Goal: Check status: Check status

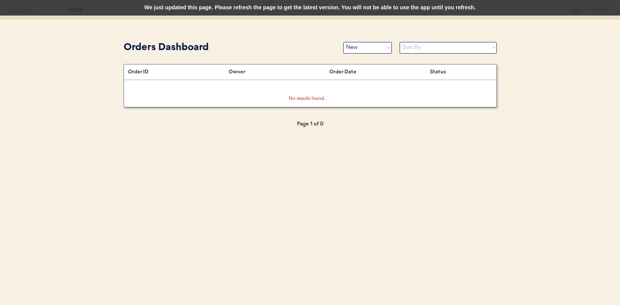
select select ""new""
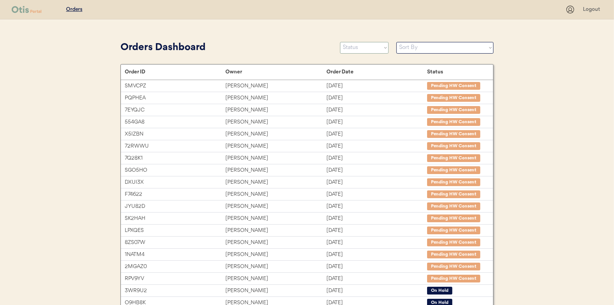
click at [361, 47] on select "Status On Hold New In Progress Complete Pending HW Consent Canceled" at bounding box center [364, 48] width 49 height 12
click at [340, 42] on select "Status On Hold New In Progress Complete Pending HW Consent Canceled" at bounding box center [364, 48] width 49 height 12
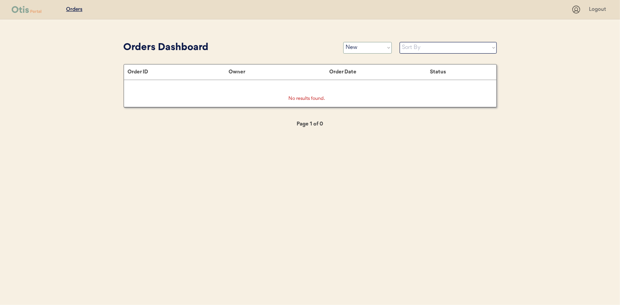
click at [360, 49] on select "Status On Hold New In Progress Complete Pending HW Consent Canceled" at bounding box center [367, 48] width 49 height 12
click at [343, 42] on select "Status On Hold New In Progress Complete Pending HW Consent Canceled" at bounding box center [367, 48] width 49 height 12
click at [372, 53] on select "Status On Hold New In Progress Complete Pending HW Consent Canceled" at bounding box center [367, 48] width 49 height 12
select select ""new""
click at [343, 42] on select "Status On Hold New In Progress Complete Pending HW Consent Canceled" at bounding box center [367, 48] width 49 height 12
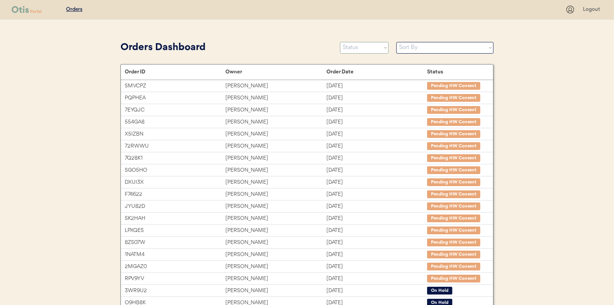
click at [363, 49] on select "Status On Hold New In Progress Complete Pending HW Consent Canceled" at bounding box center [364, 48] width 49 height 12
select select ""new""
click at [340, 42] on select "Status On Hold New In Progress Complete Pending HW Consent Canceled" at bounding box center [364, 48] width 49 height 12
